Goal: Communication & Community: Ask a question

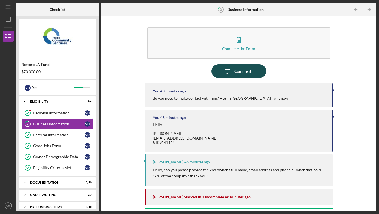
click at [237, 73] on div "Comment" at bounding box center [243, 71] width 17 height 14
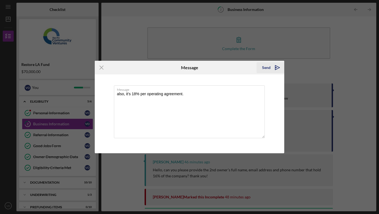
type textarea "also, it's 18% per operating agreement."
click at [269, 68] on div "Send" at bounding box center [266, 67] width 9 height 11
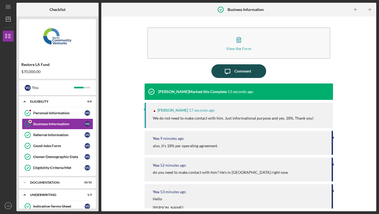
click at [235, 68] on div "Comment" at bounding box center [243, 71] width 17 height 14
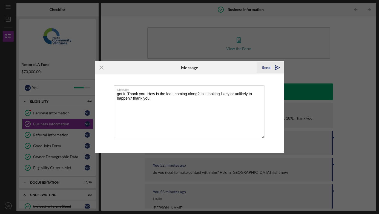
type textarea "got it. Thank you. How is the loan coming along? Is it looking likely or unlike…"
click at [266, 66] on div "Send" at bounding box center [266, 67] width 9 height 11
